Goal: Task Accomplishment & Management: Manage account settings

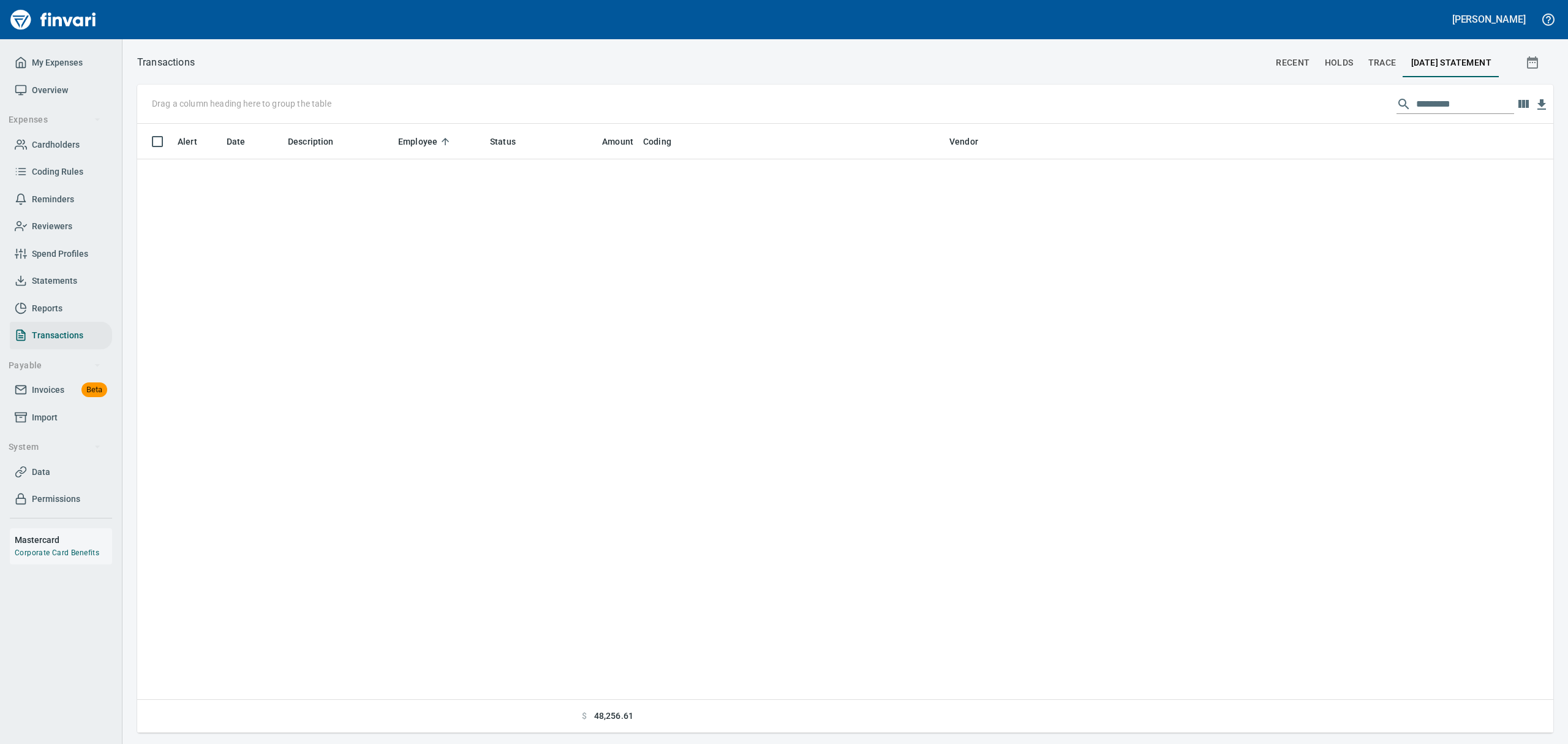
scroll to position [596, 1375]
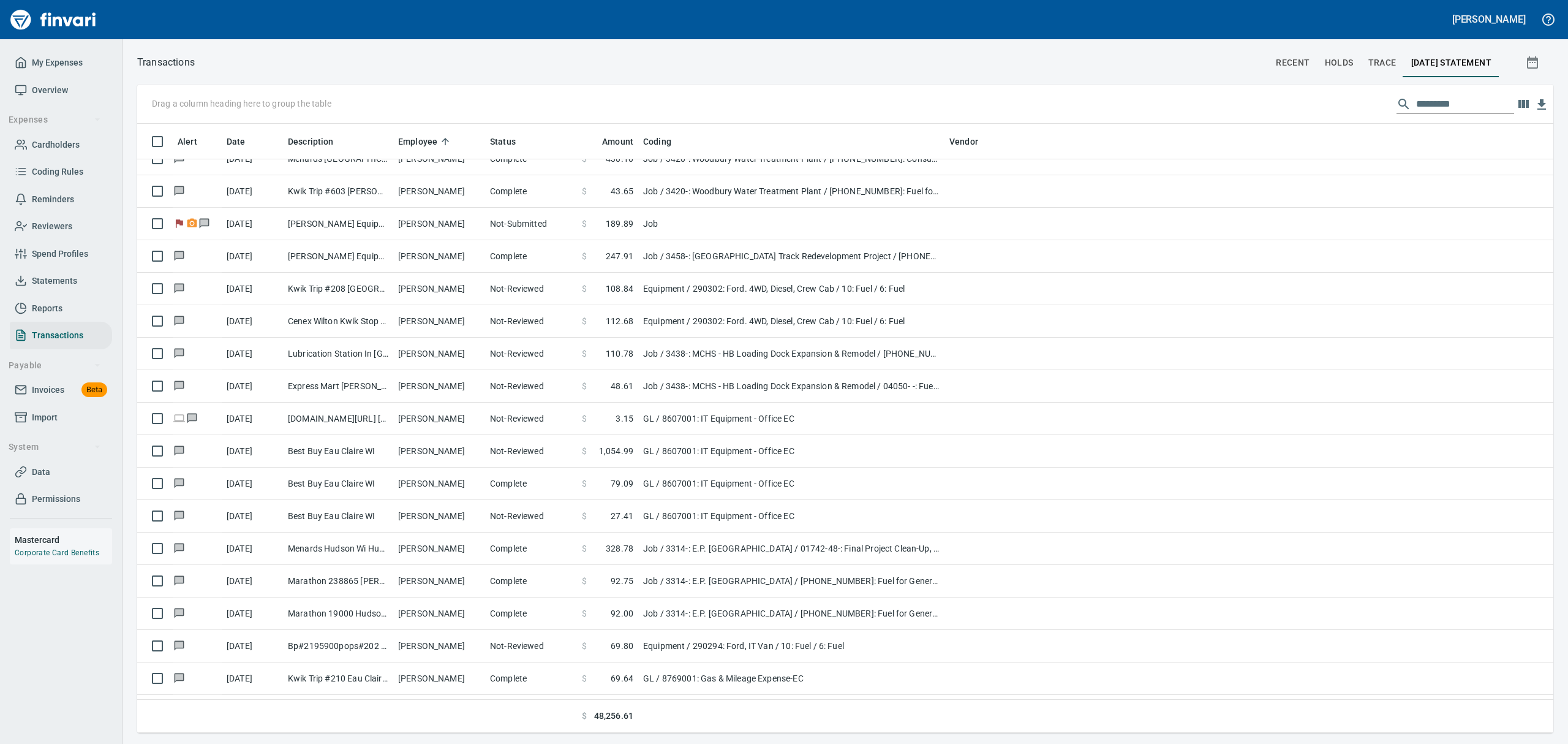
click at [40, 145] on span "Cardholders" at bounding box center [55, 145] width 48 height 15
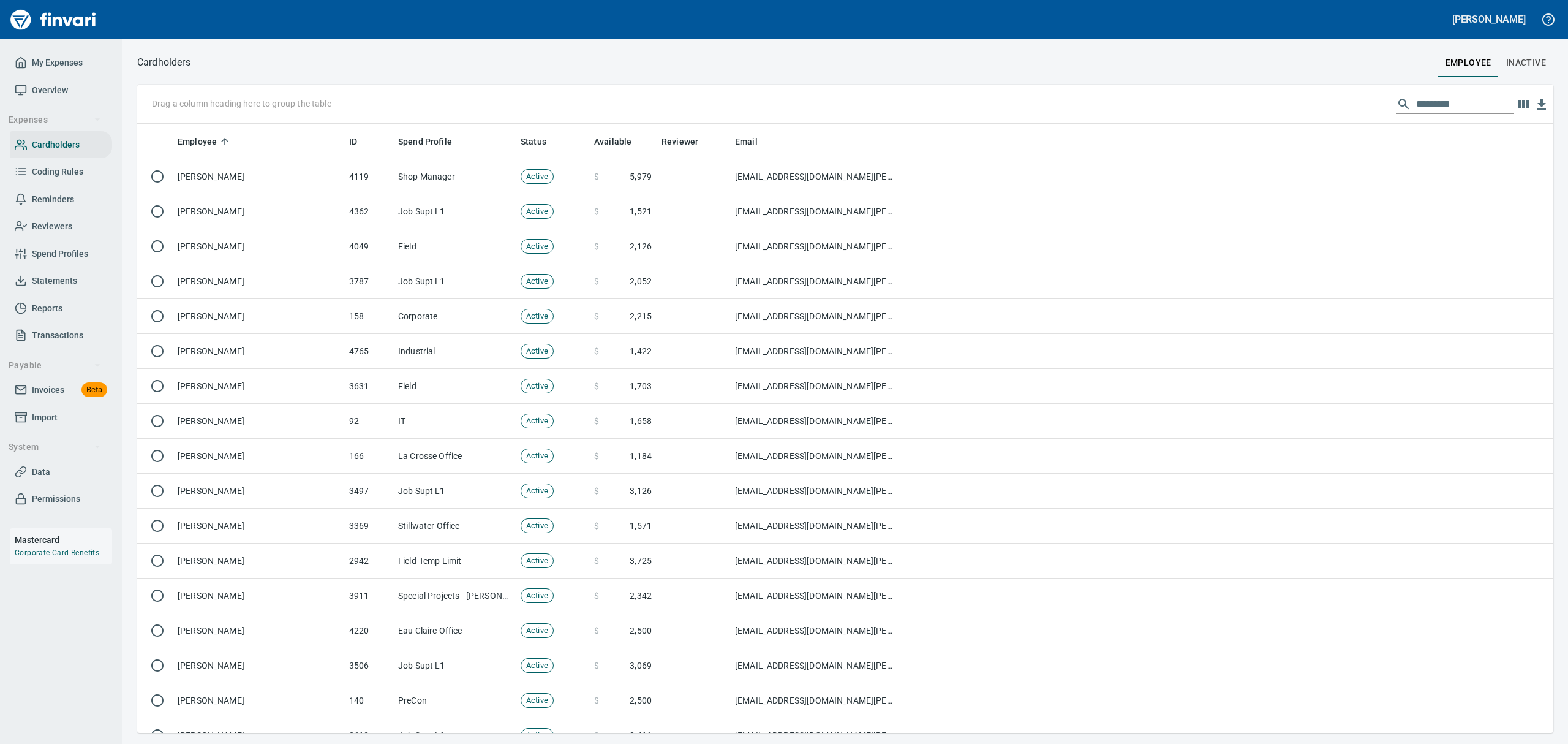
scroll to position [596, 1388]
drag, startPoint x: 1439, startPoint y: 98, endPoint x: 1370, endPoint y: 81, distance: 71.1
click at [1372, 88] on div "Drag a column heading here to group the table" at bounding box center [846, 104] width 1416 height 40
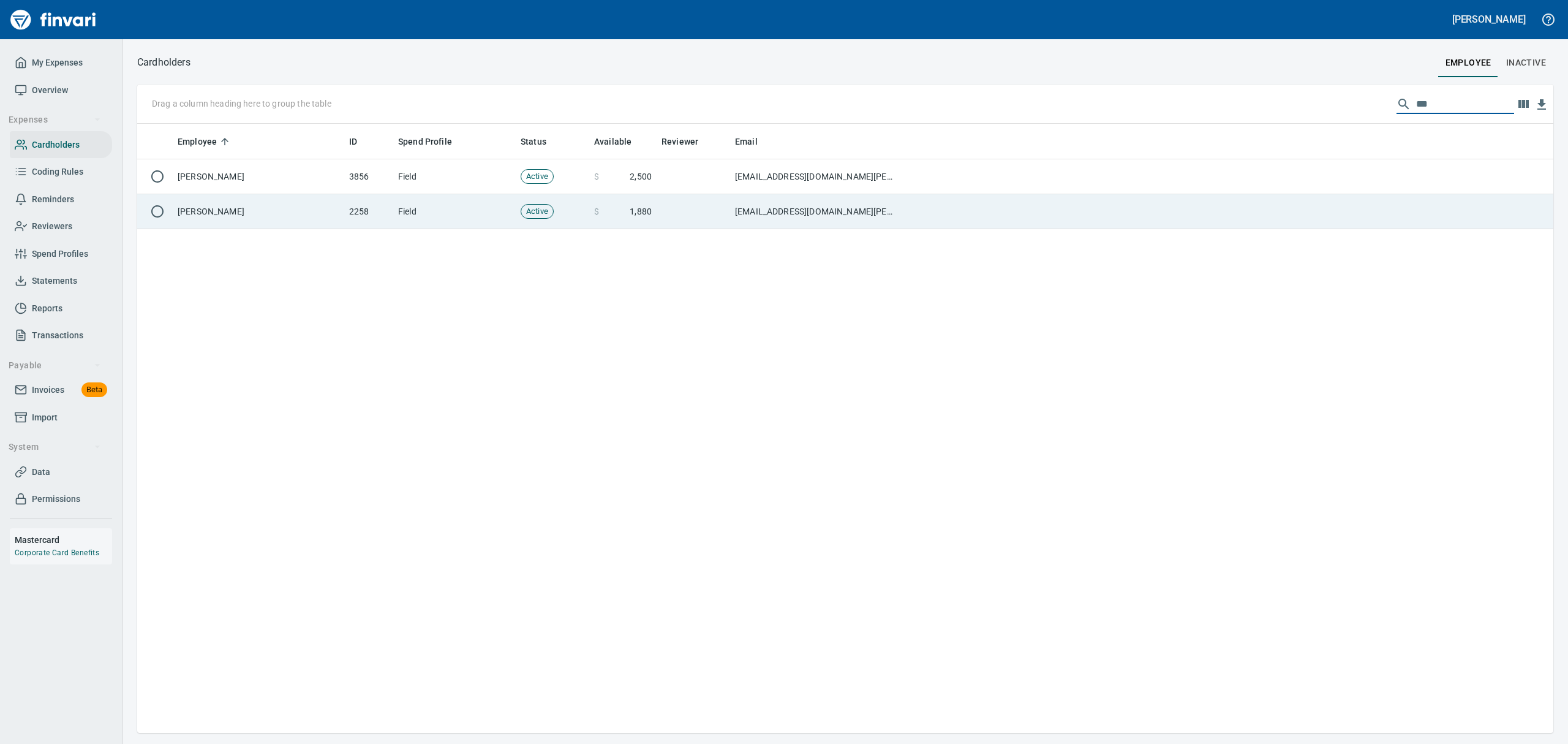
type input "***"
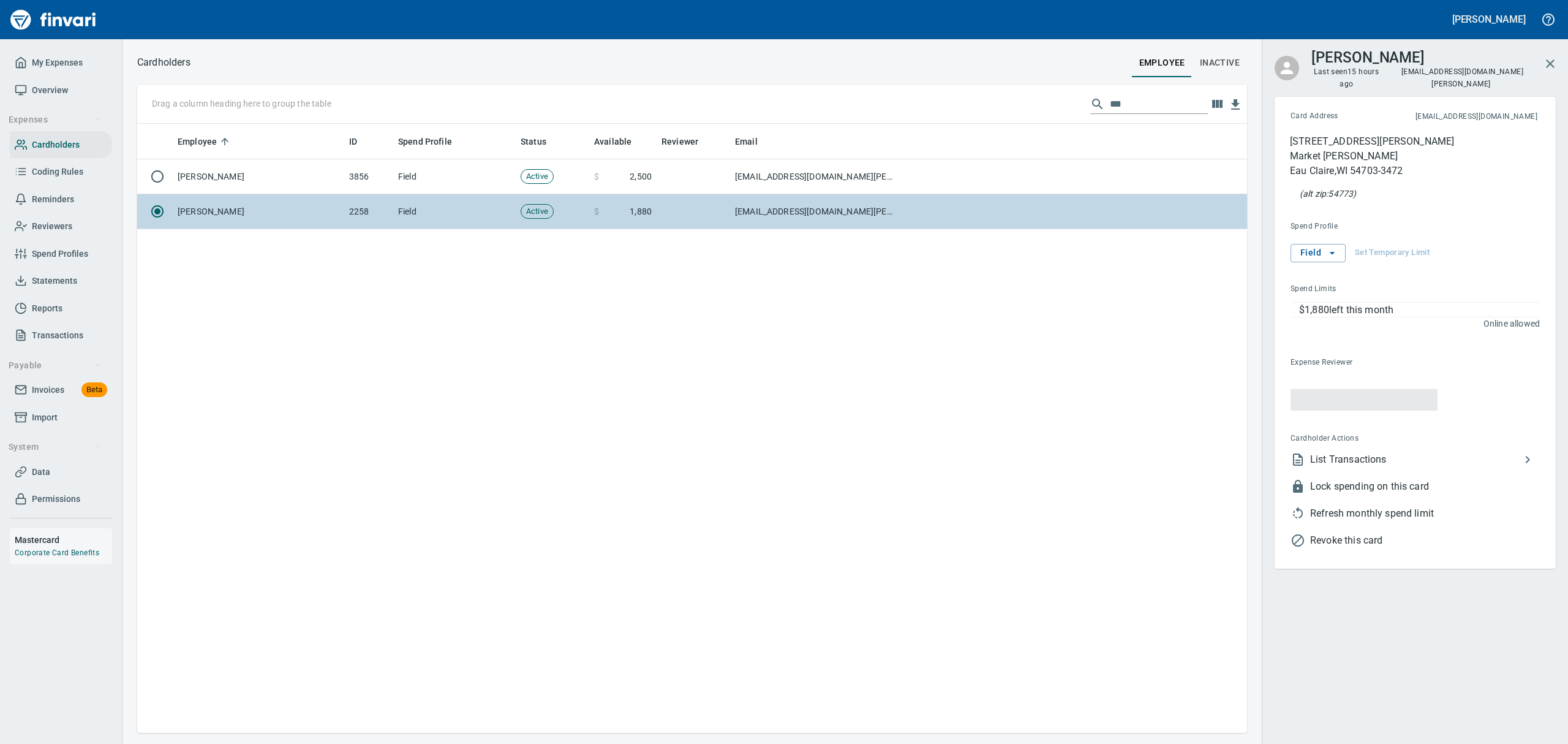
scroll to position [596, 1095]
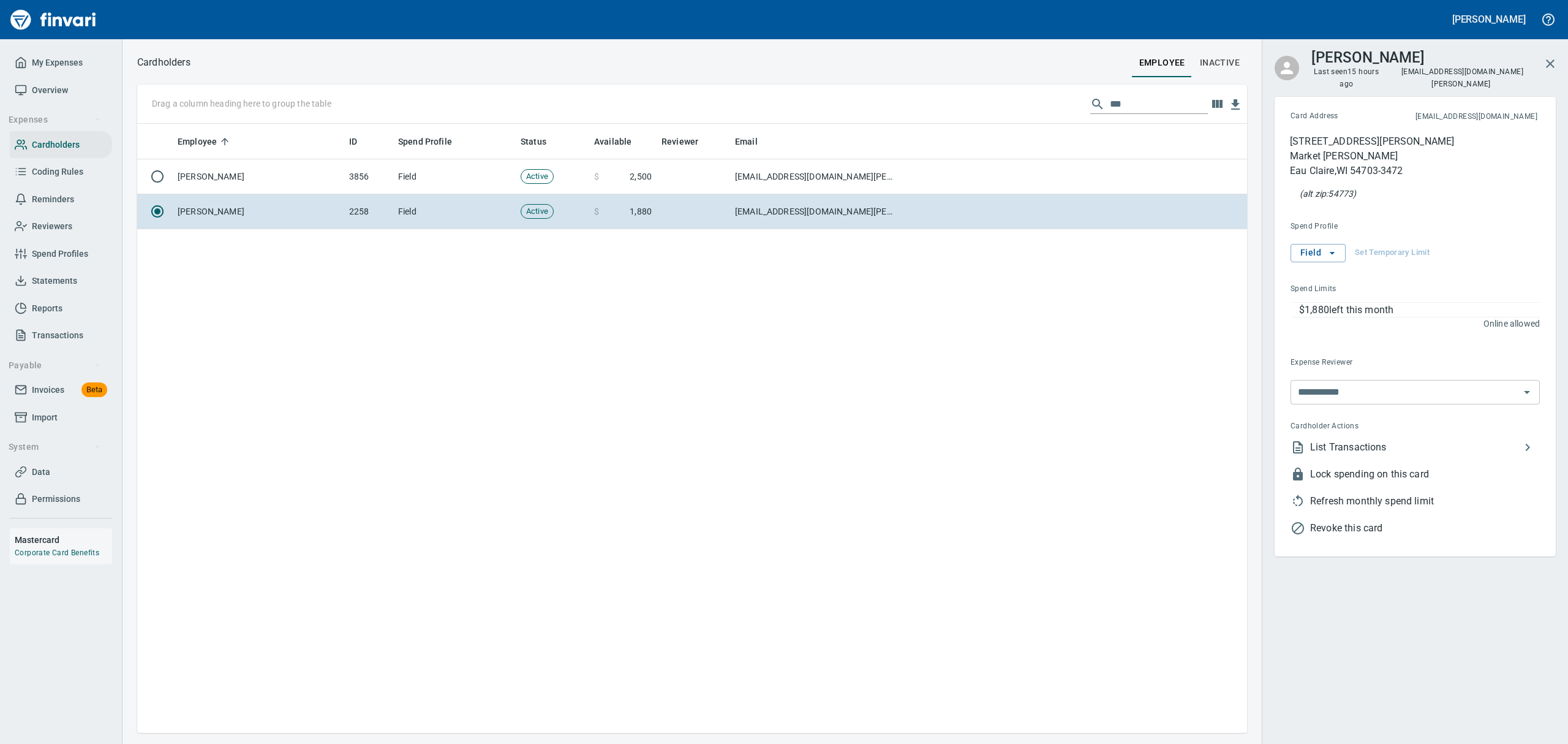
click at [1315, 440] on span "List Transactions" at bounding box center [1415, 447] width 210 height 14
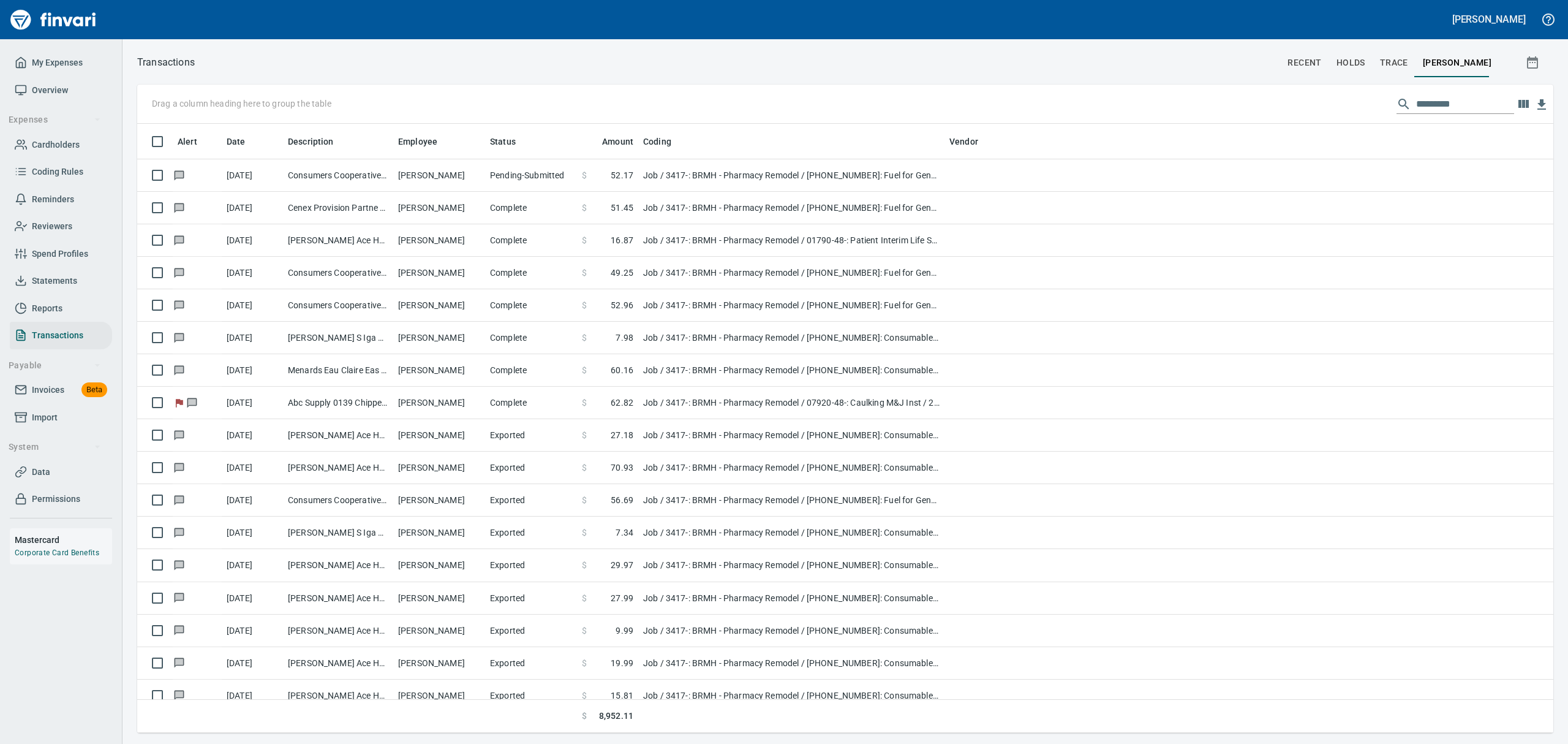
scroll to position [596, 1388]
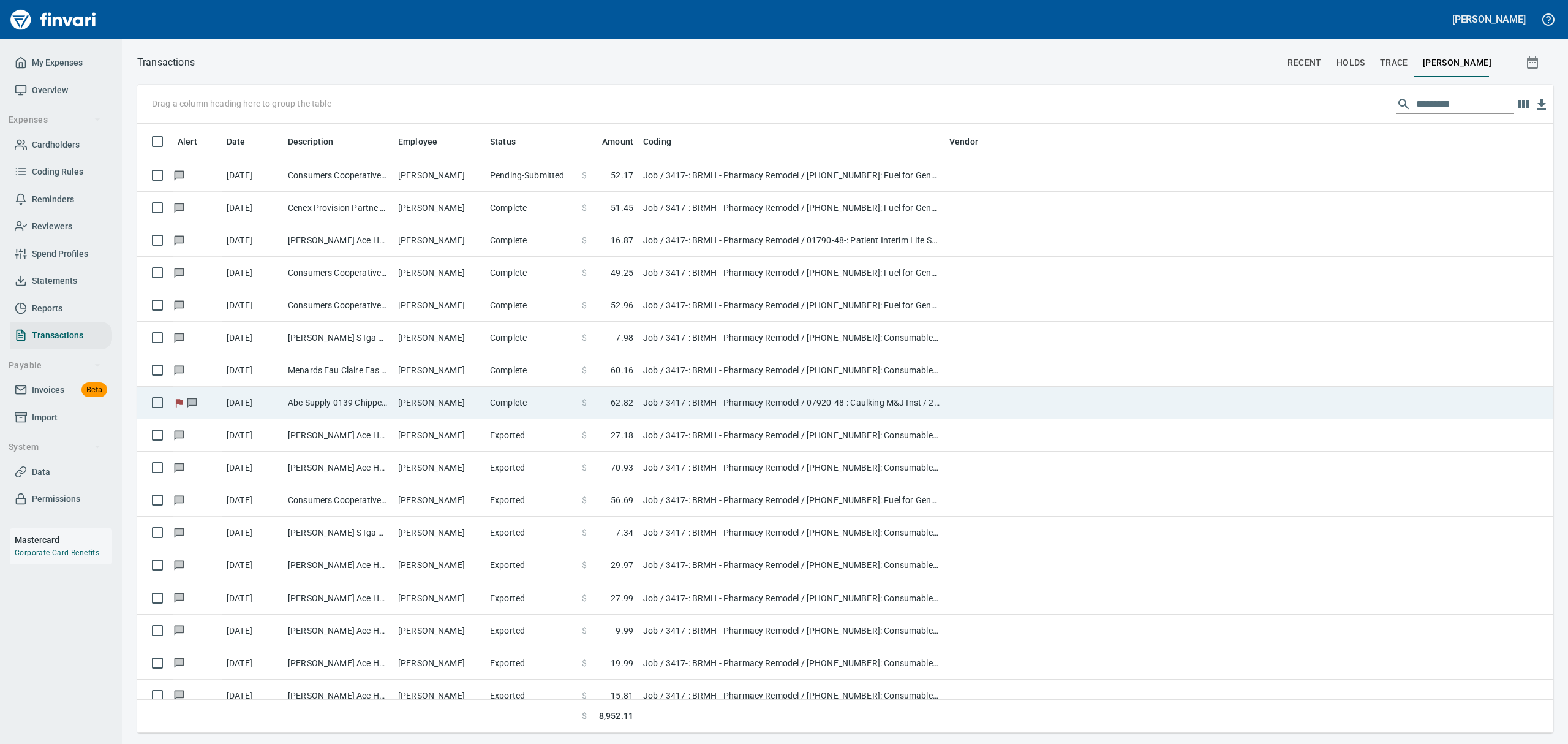
click at [338, 400] on td "Abc Supply 0139 Chippewa Fls [GEOGRAPHIC_DATA]" at bounding box center [337, 403] width 110 height 33
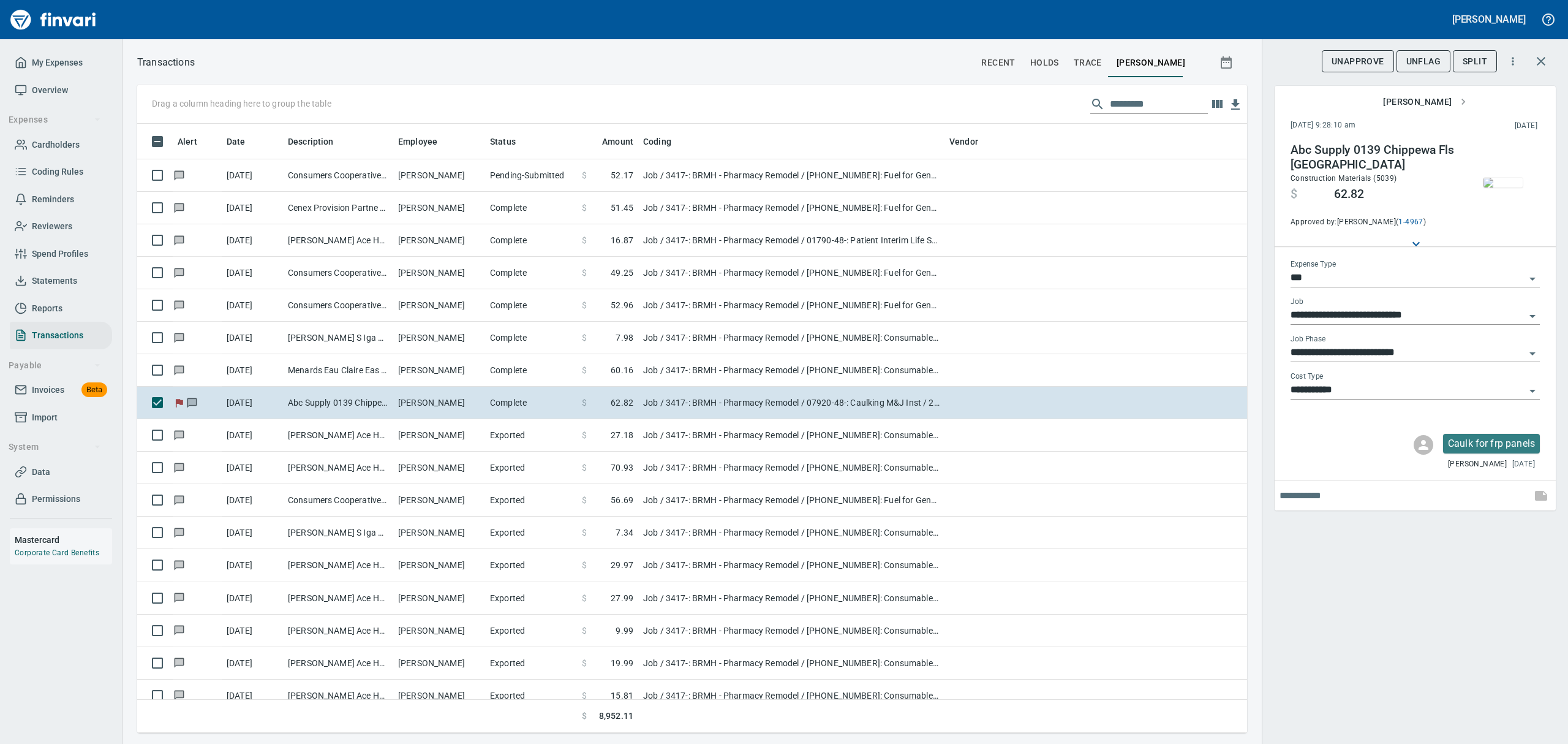
scroll to position [596, 1082]
click at [1502, 178] on img "button" at bounding box center [1503, 182] width 40 height 10
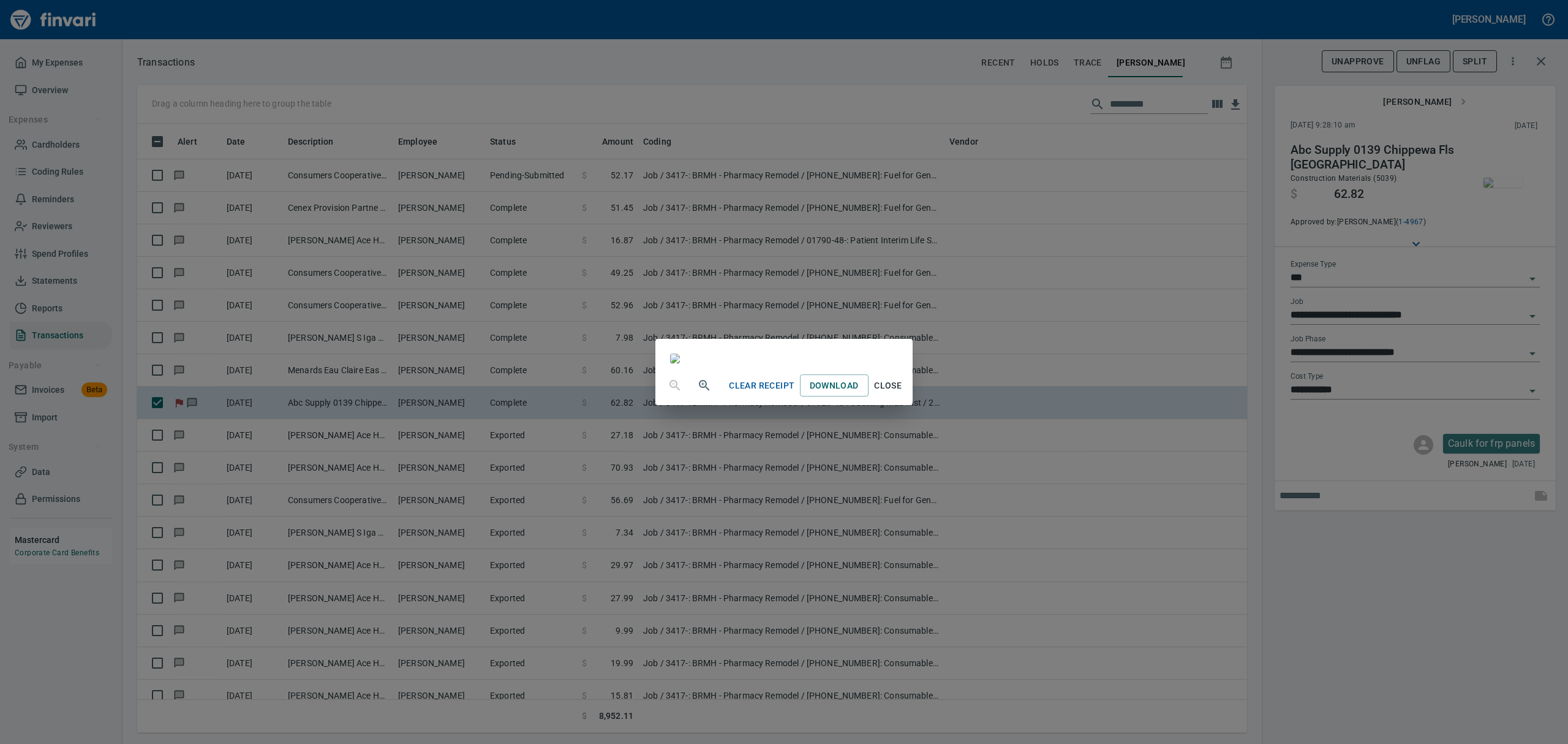
click at [903, 394] on span "Close" at bounding box center [887, 385] width 30 height 15
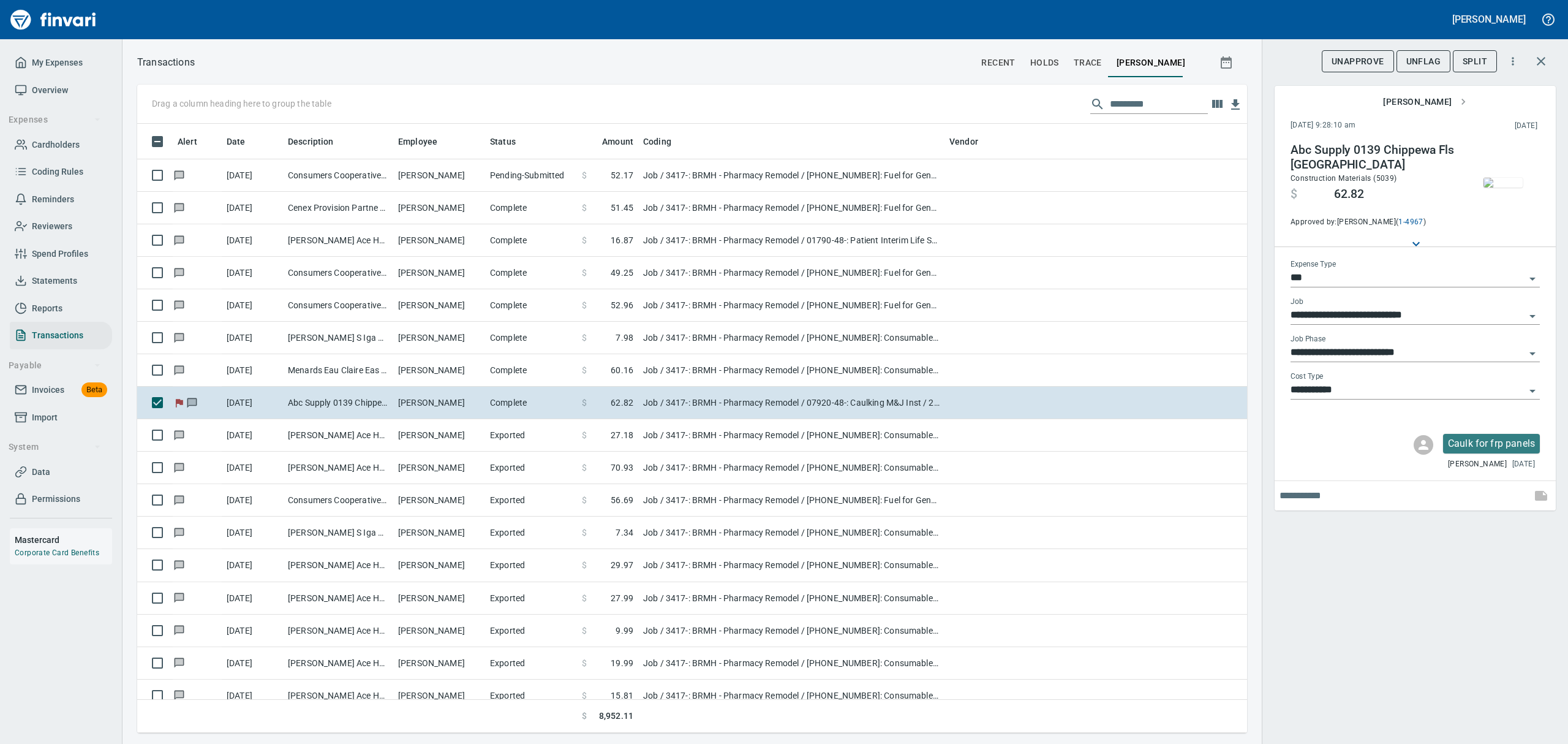
click at [1497, 188] on img "button" at bounding box center [1503, 182] width 40 height 10
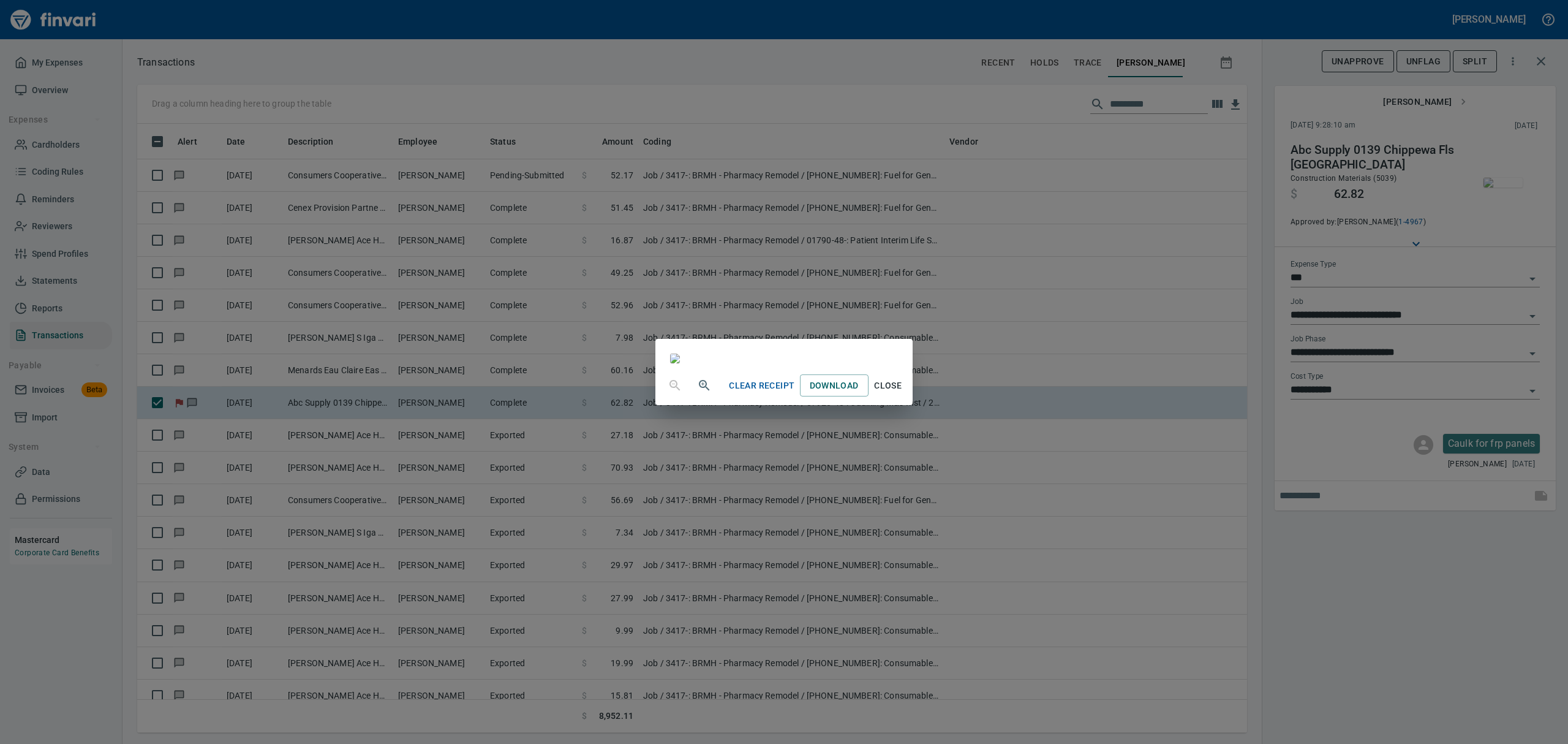
click at [794, 394] on span "Clear Receipt" at bounding box center [761, 385] width 65 height 15
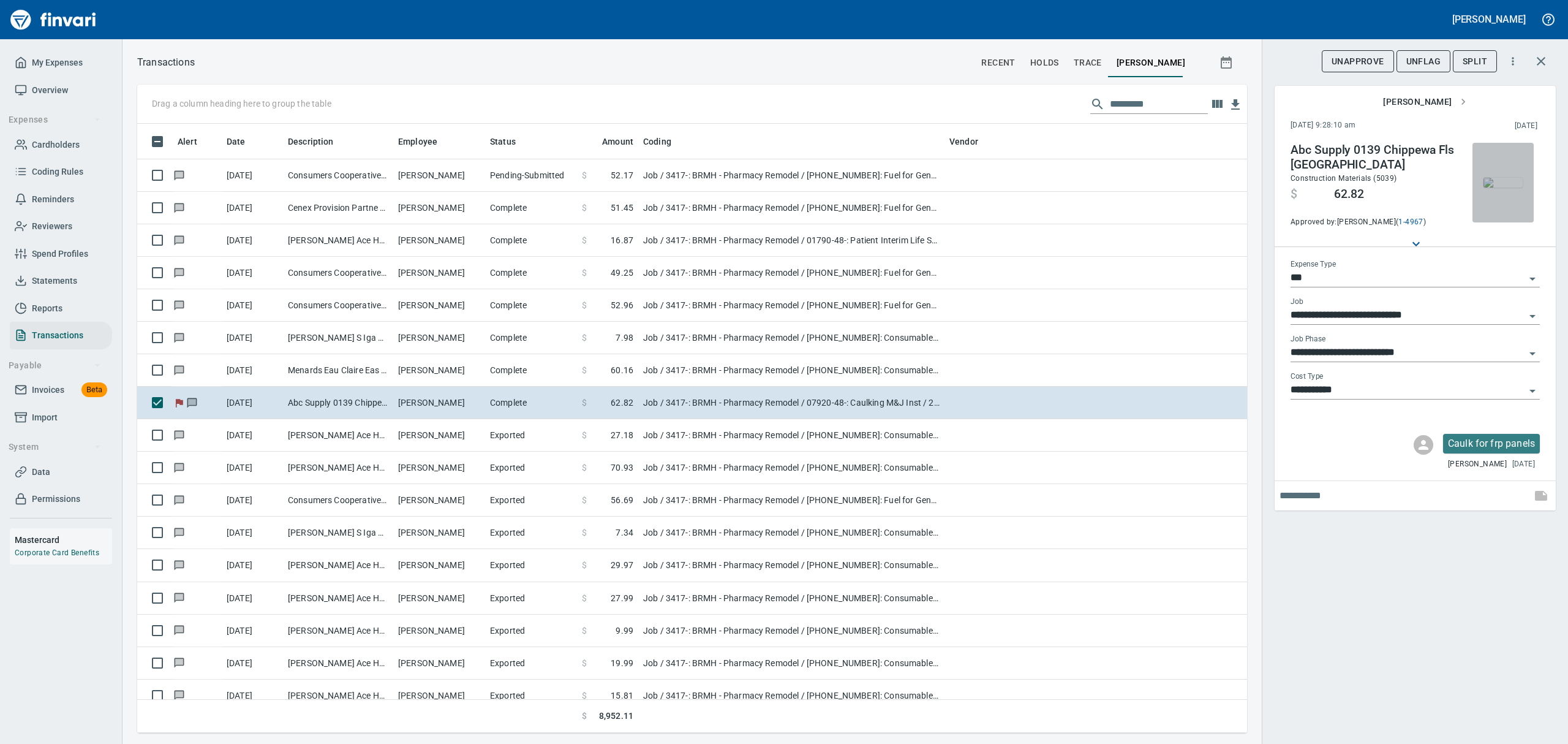
click at [1489, 178] on img "button" at bounding box center [1503, 182] width 40 height 10
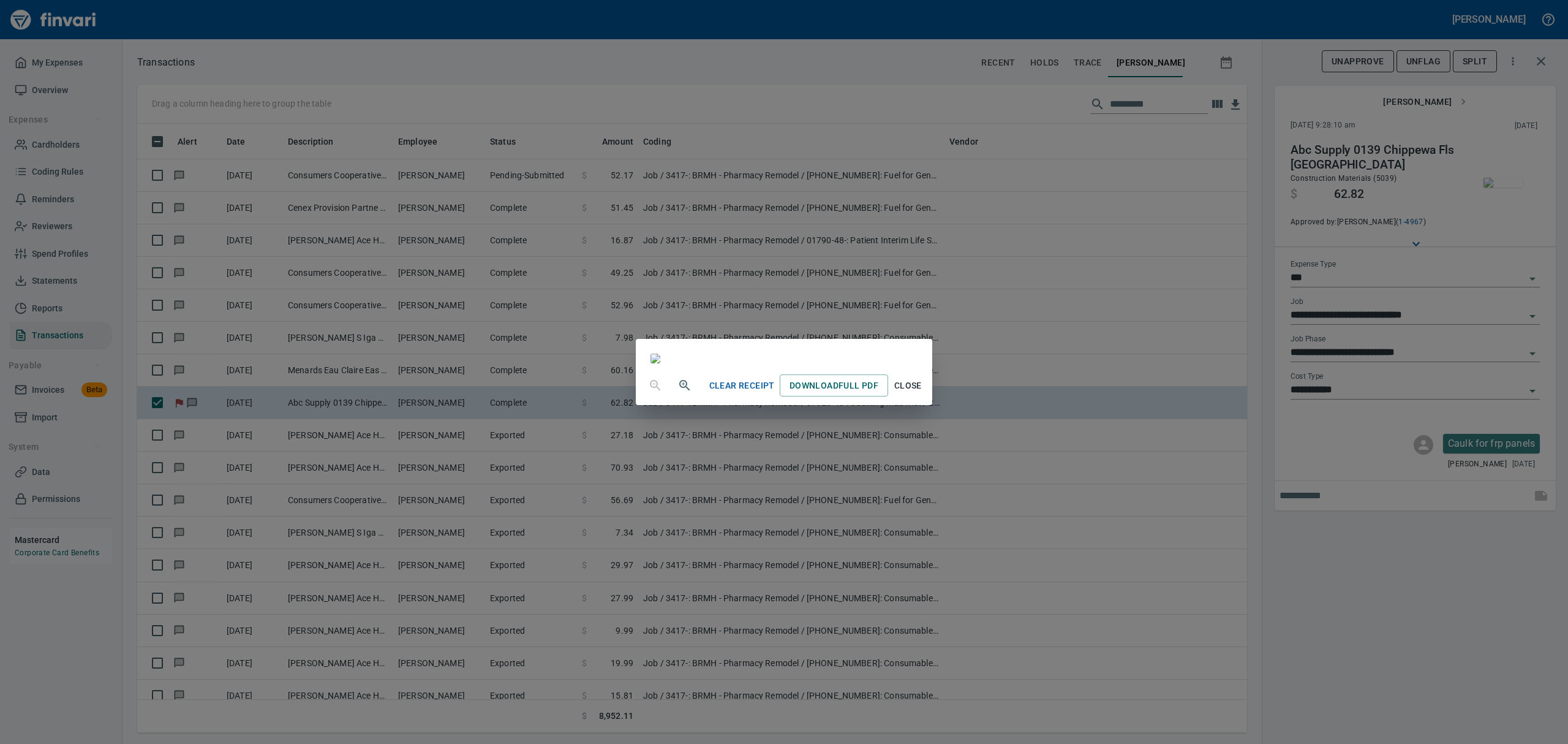
click at [1489, 175] on div "Clear Receipt Download Full PDF Close" at bounding box center [784, 372] width 1568 height 744
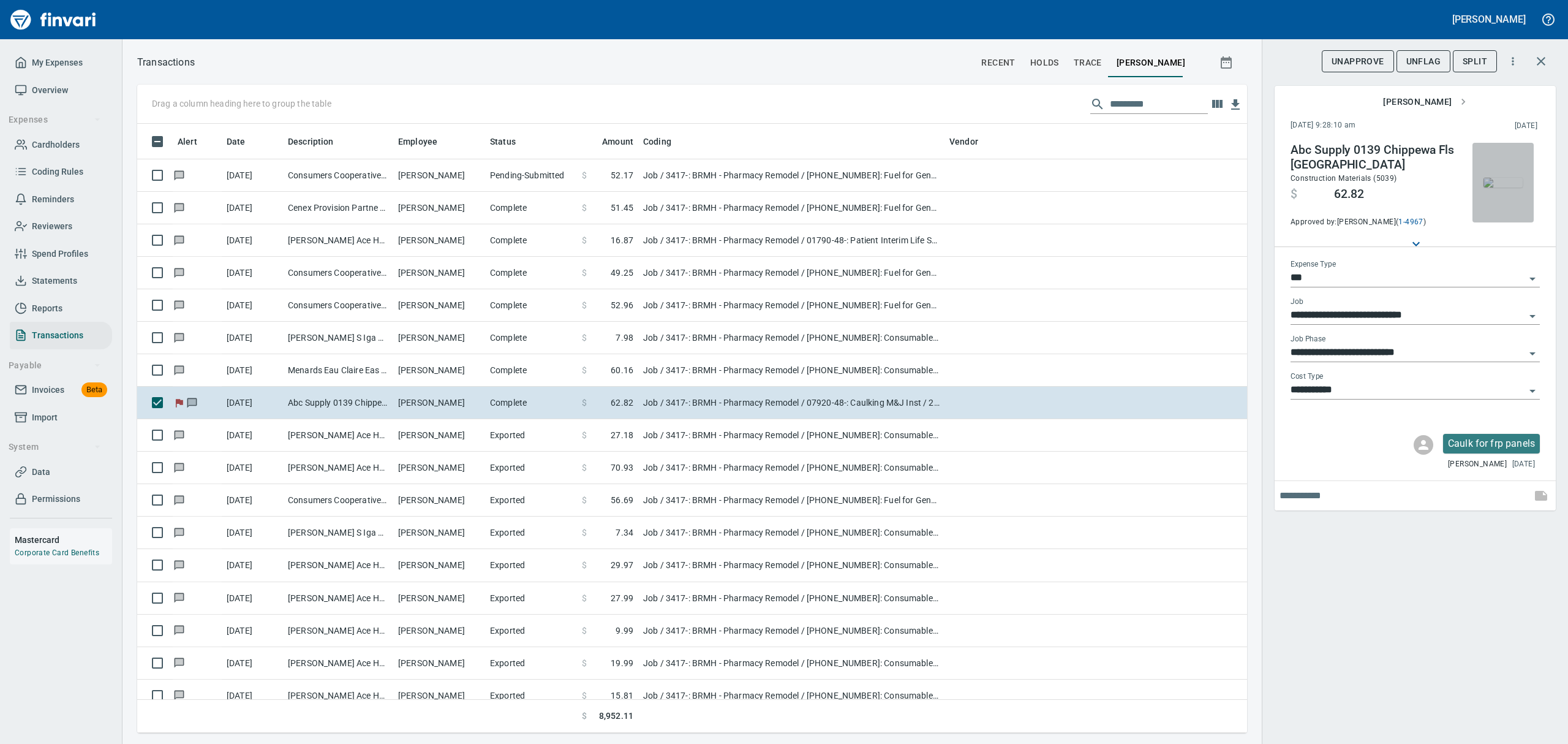
click at [1502, 188] on img "button" at bounding box center [1503, 182] width 40 height 10
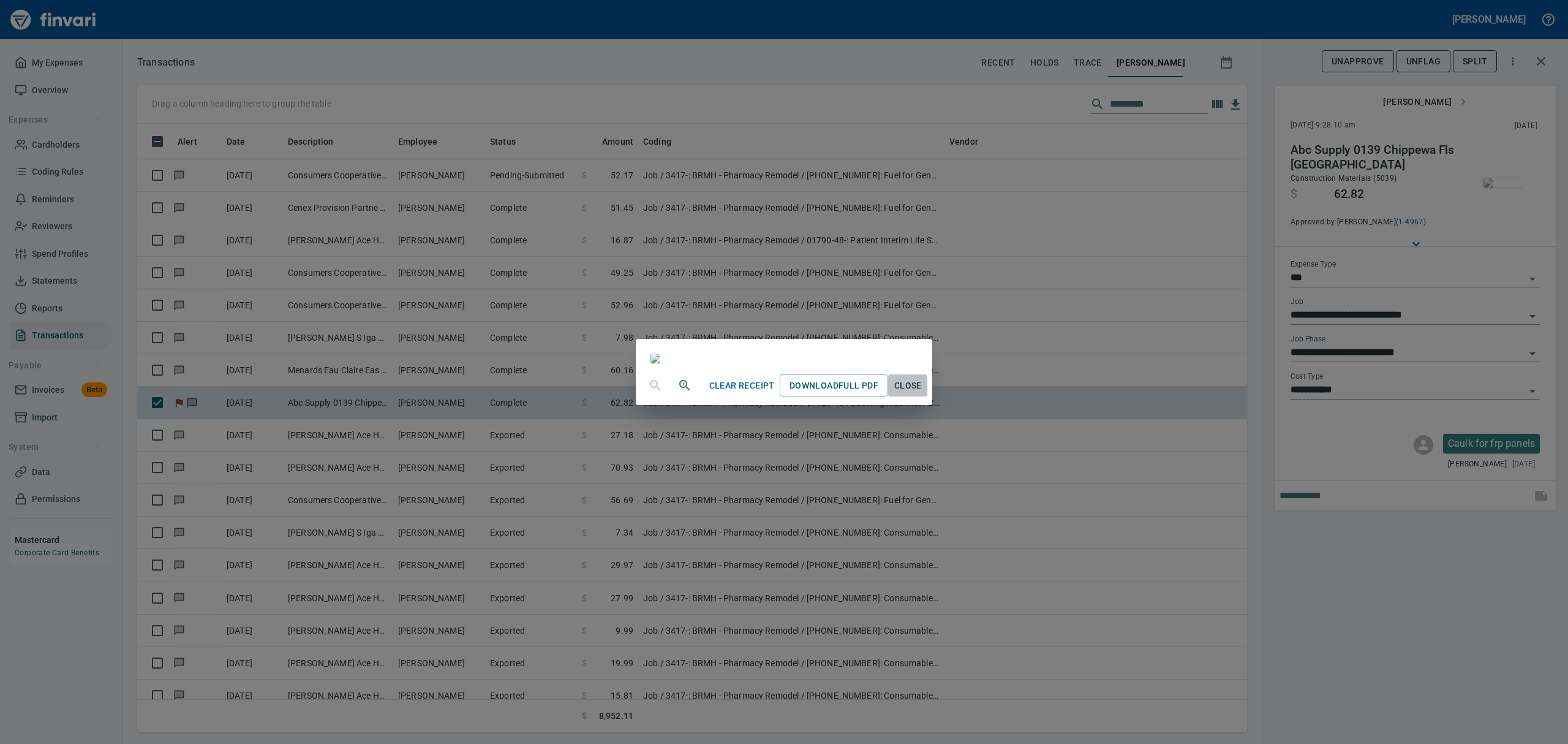
click at [922, 394] on span "Close" at bounding box center [907, 385] width 30 height 15
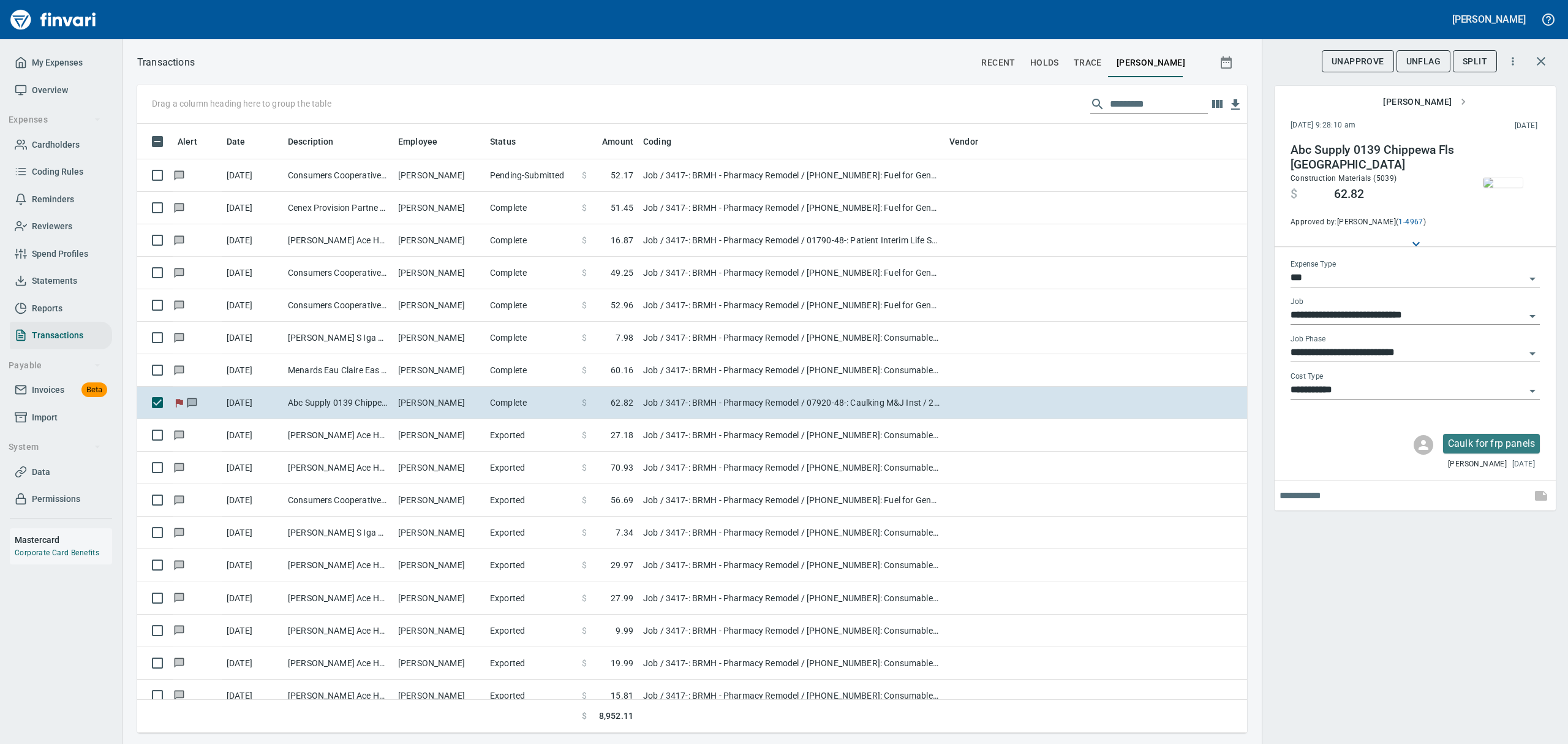
click at [1526, 180] on span "button" at bounding box center [1503, 182] width 52 height 10
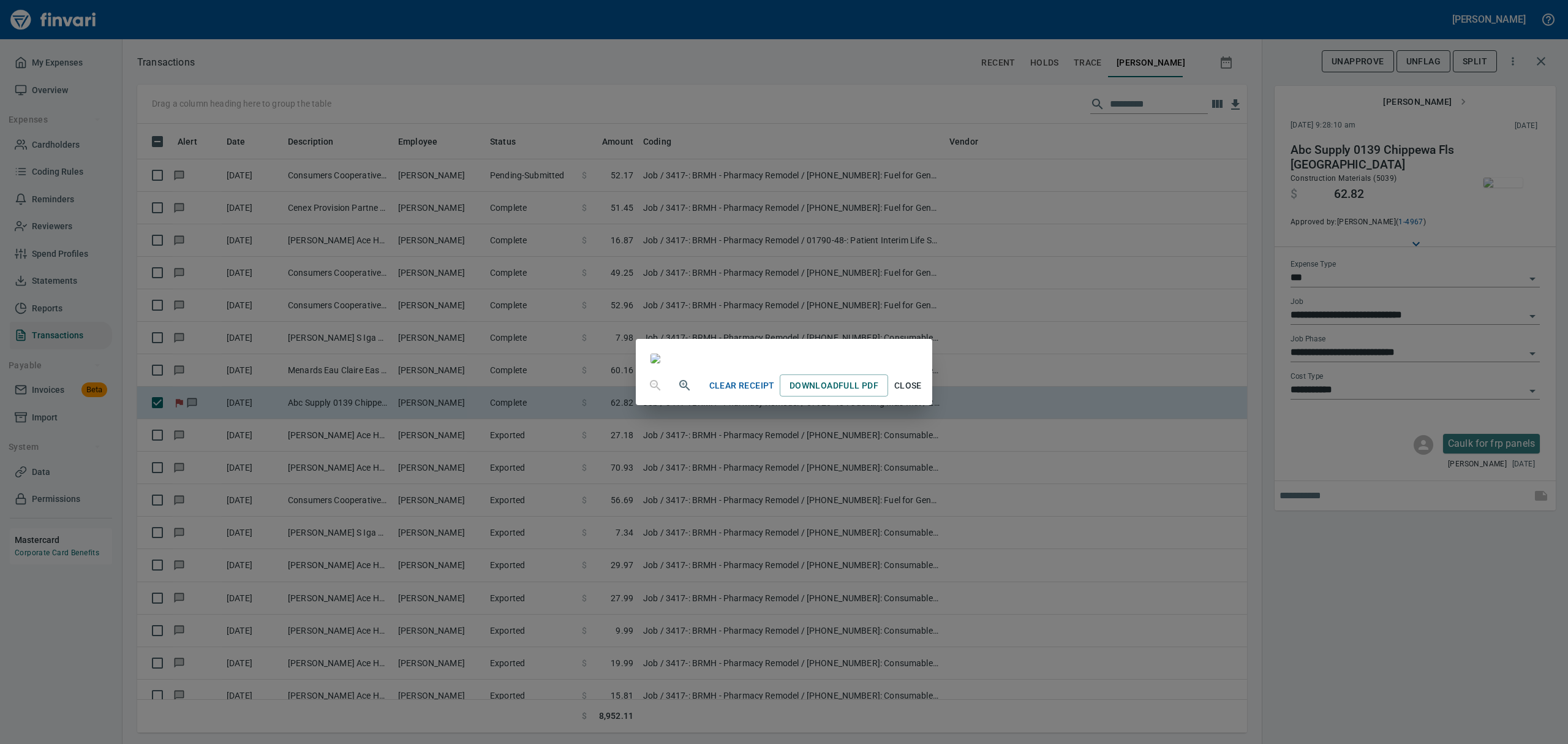
click at [922, 394] on span "Close" at bounding box center [907, 385] width 30 height 15
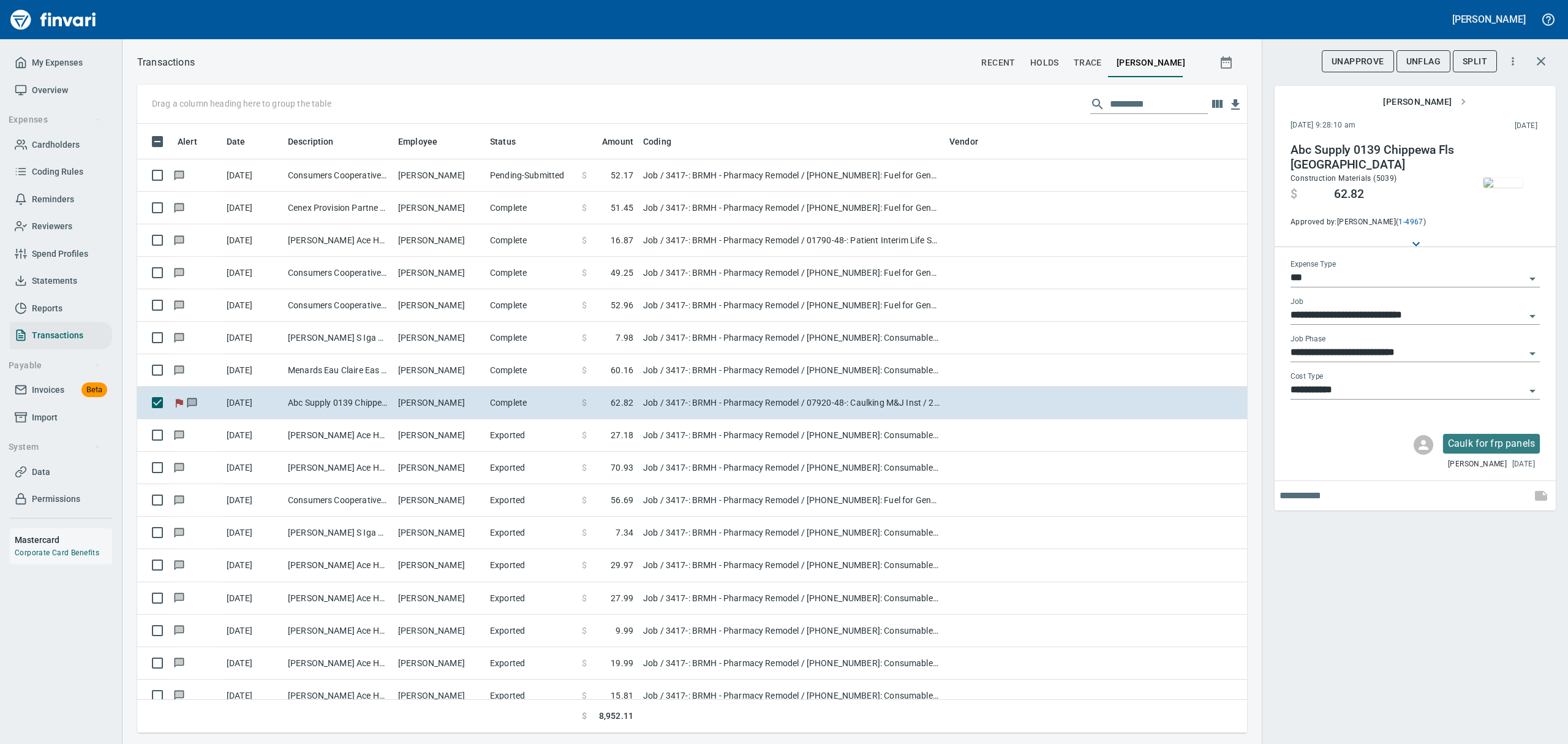
click at [1412, 65] on span "UnFlag" at bounding box center [1423, 62] width 34 height 15
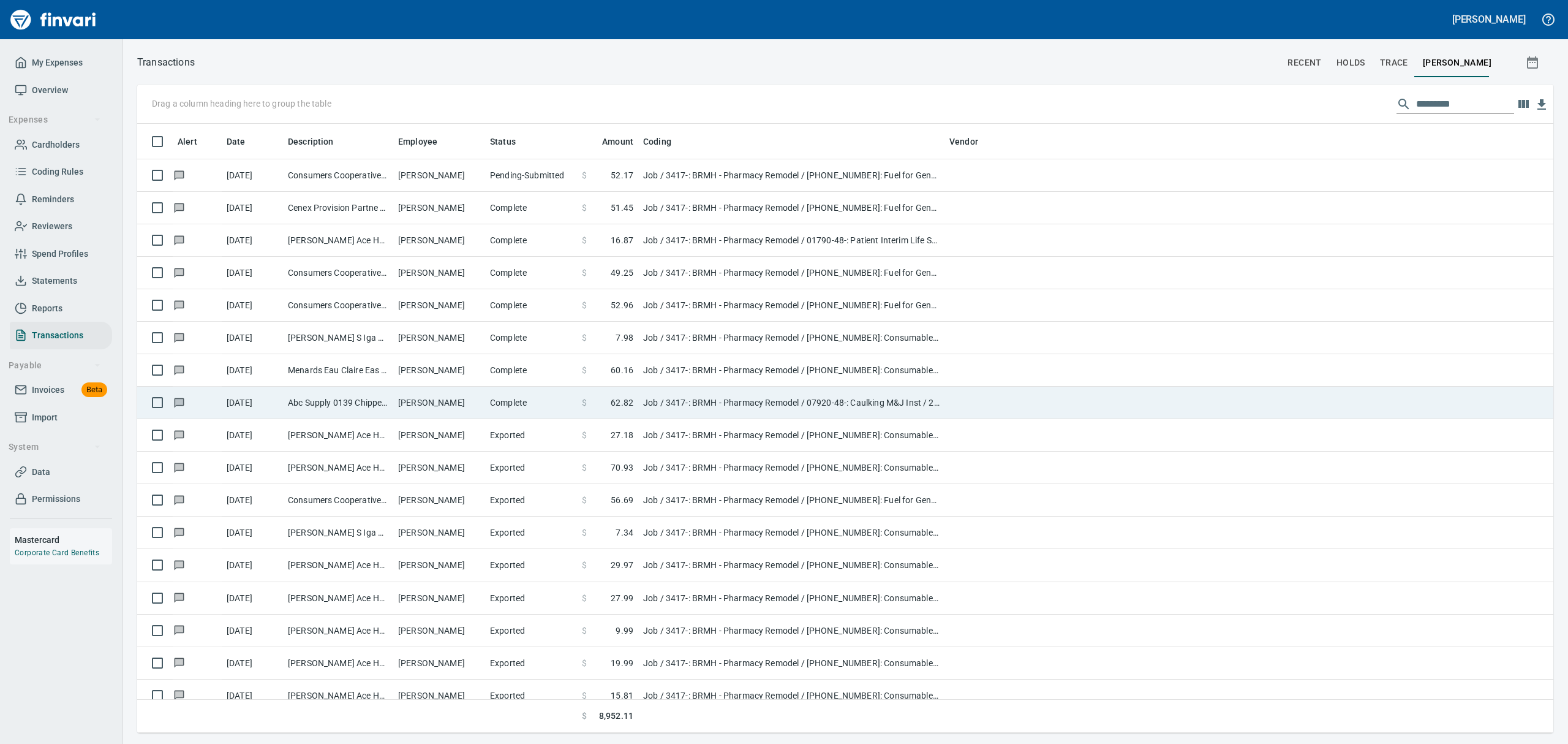
scroll to position [596, 1388]
